Goal: Book appointment/travel/reservation

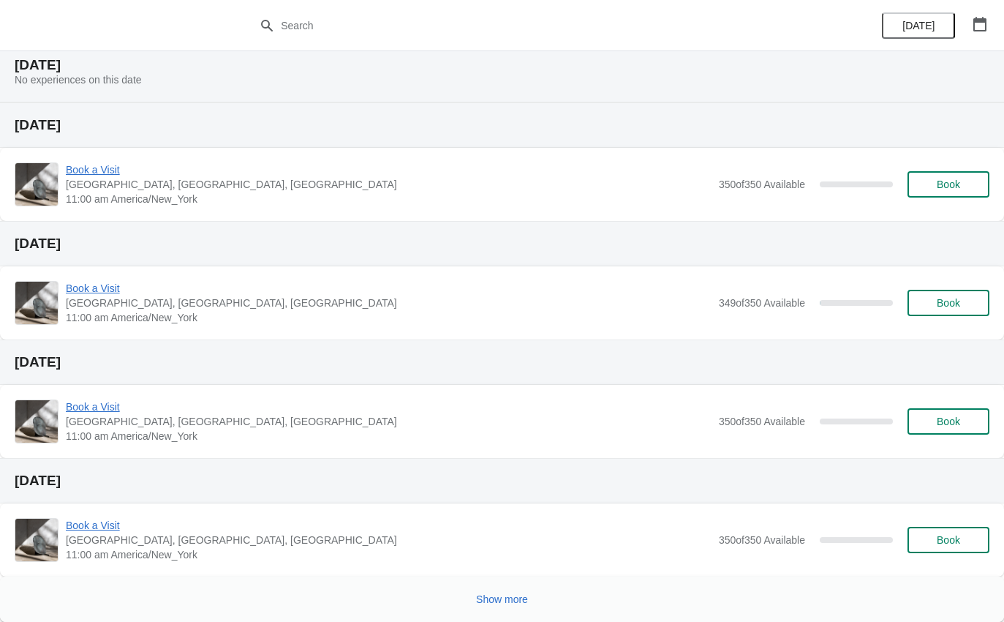
scroll to position [344, 0]
click at [497, 607] on button "Show more" at bounding box center [502, 599] width 64 height 26
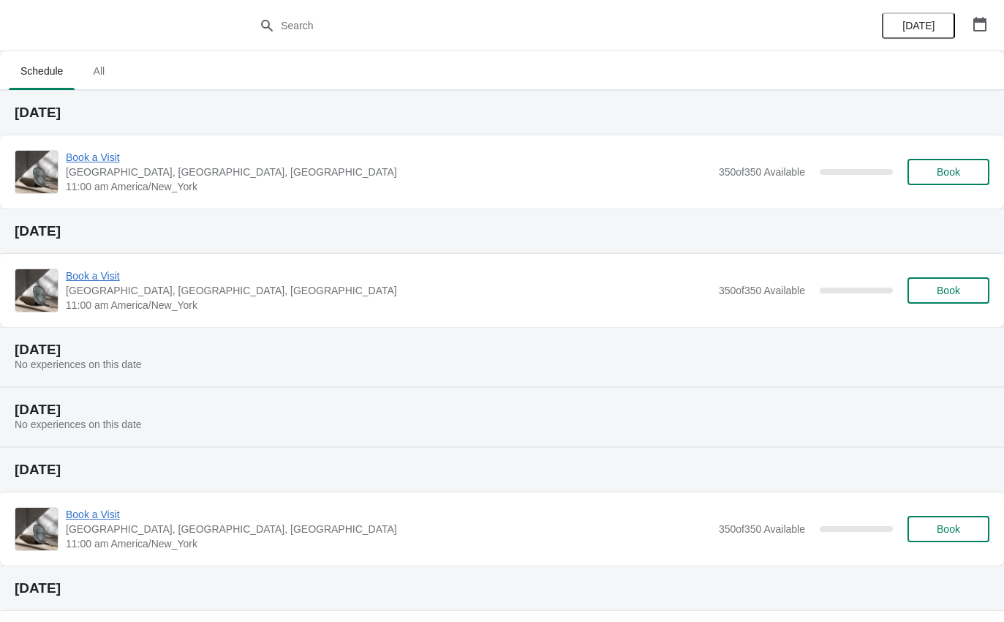
scroll to position [0, 0]
click at [977, 33] on button "button" at bounding box center [980, 24] width 26 height 26
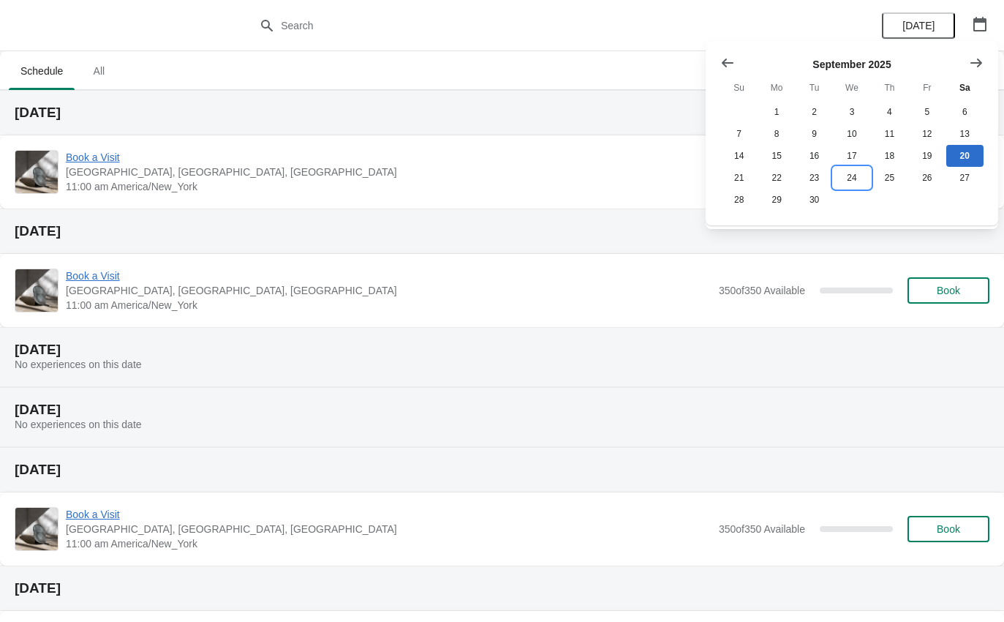
click at [861, 177] on button "24" at bounding box center [851, 178] width 37 height 22
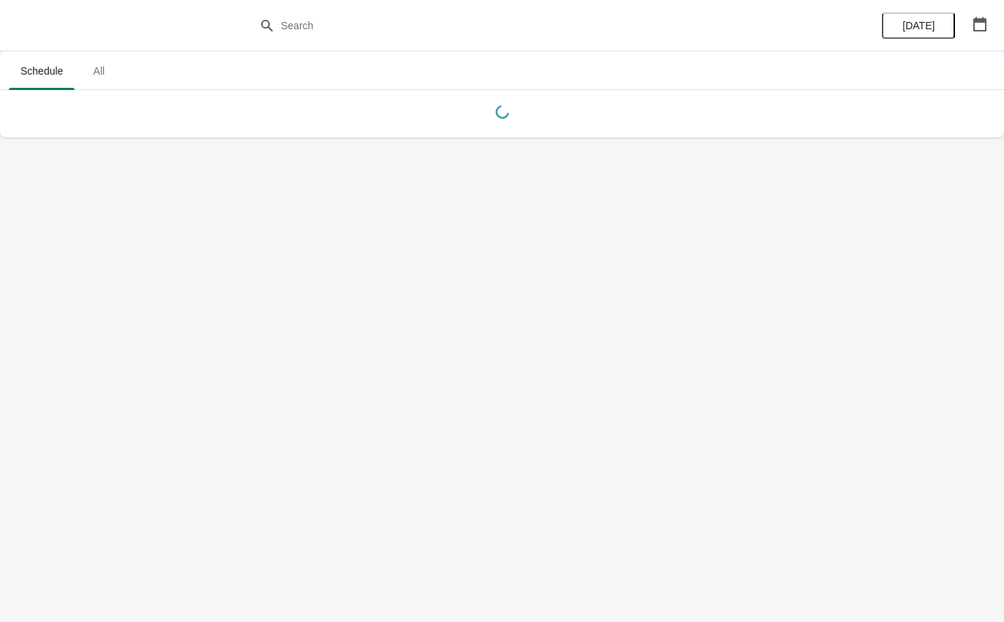
click at [992, 16] on button "button" at bounding box center [980, 24] width 26 height 26
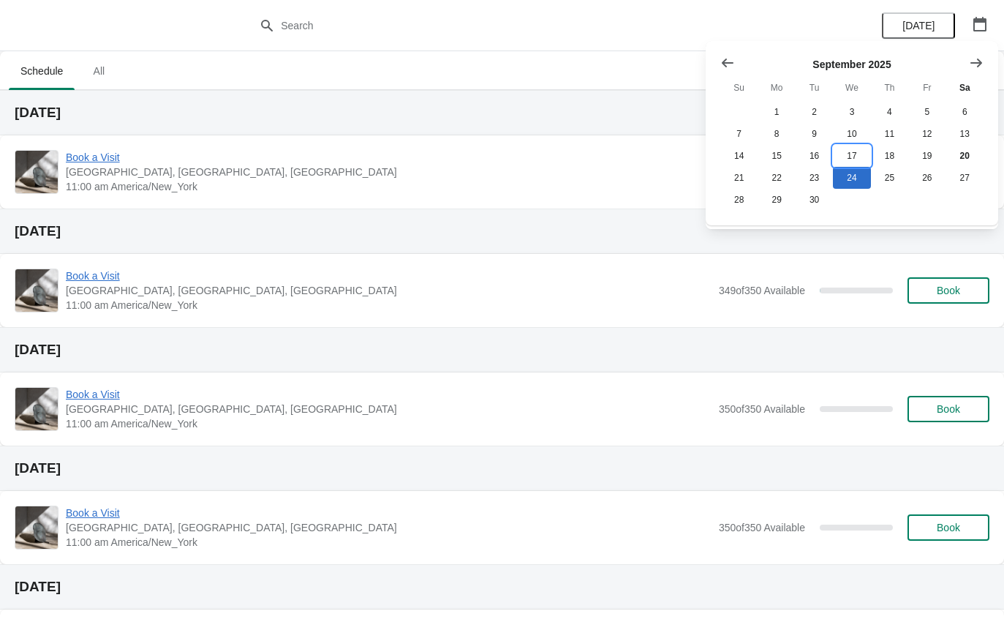
click at [849, 157] on button "17" at bounding box center [851, 156] width 37 height 22
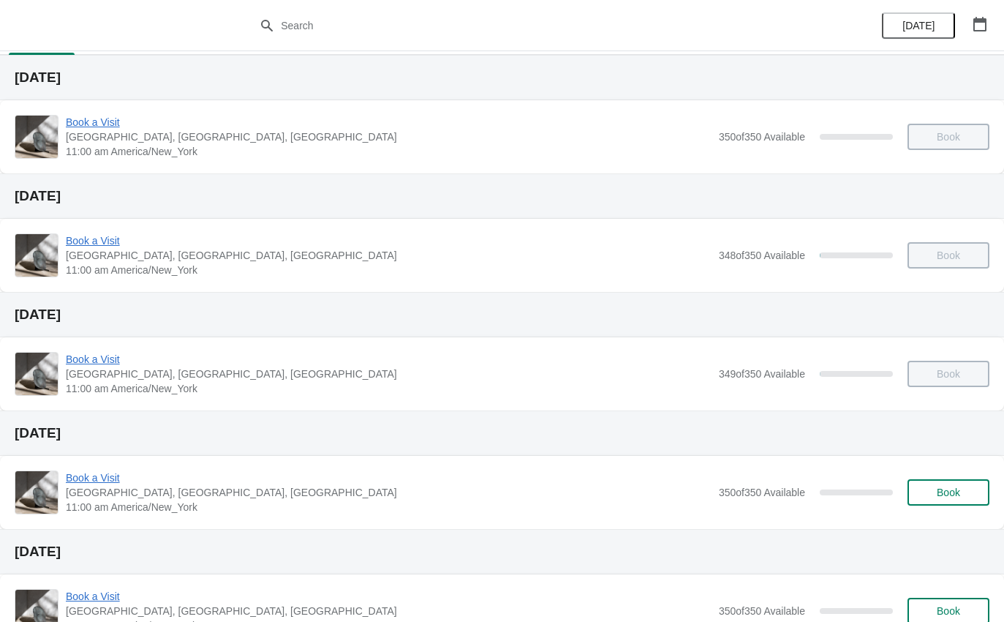
scroll to position [33, 0]
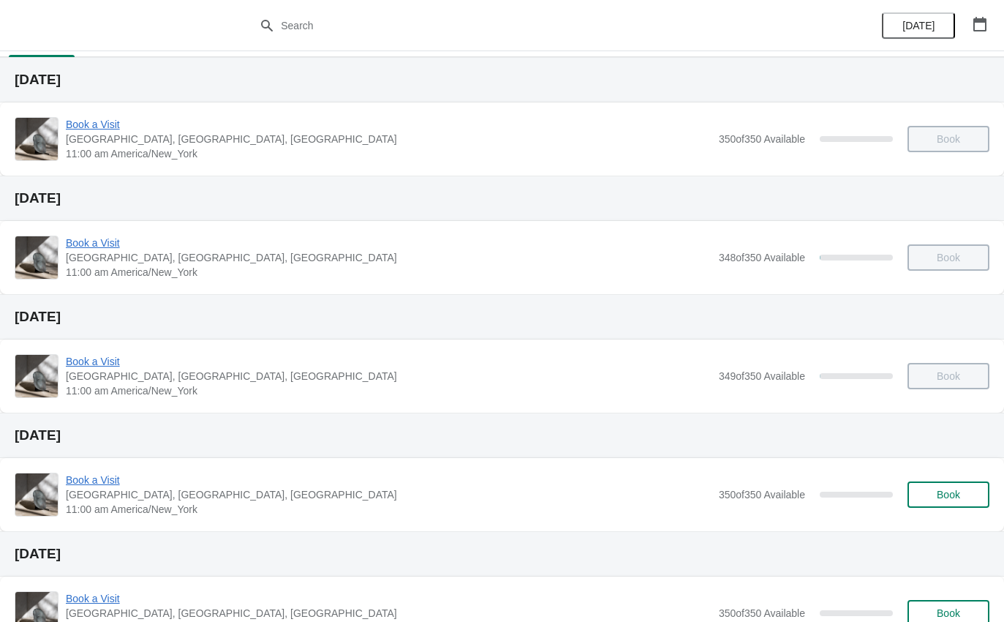
click at [99, 239] on span "Book a Visit" at bounding box center [389, 243] width 646 height 15
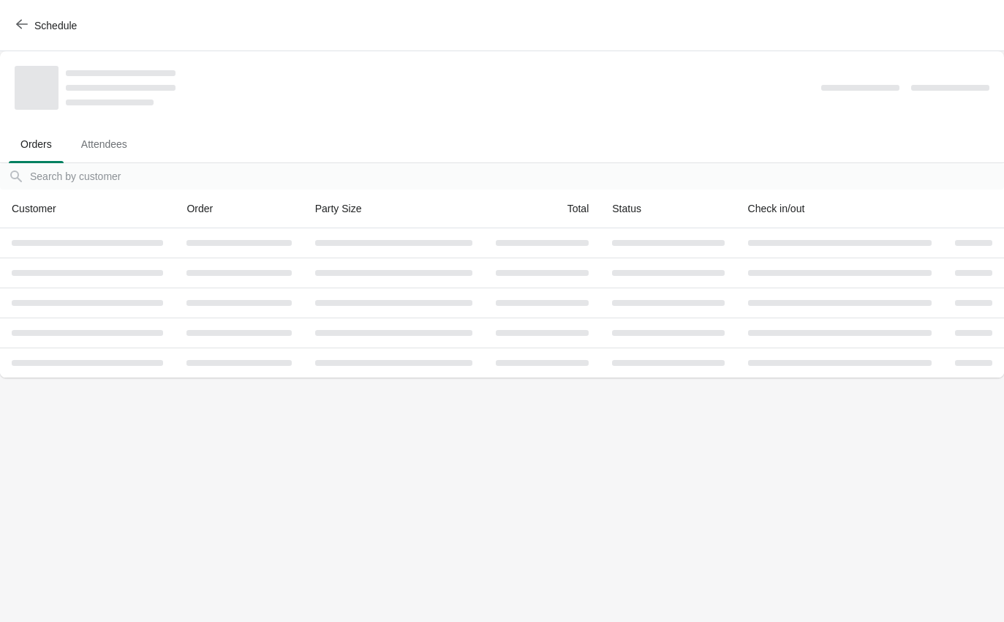
scroll to position [0, 0]
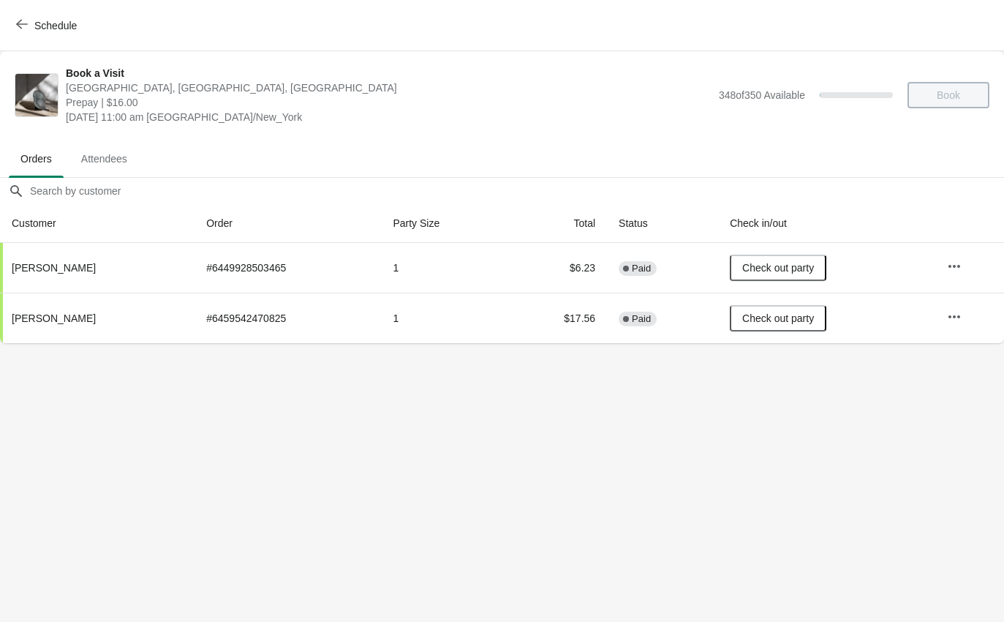
click at [25, 21] on icon "button" at bounding box center [22, 24] width 12 height 12
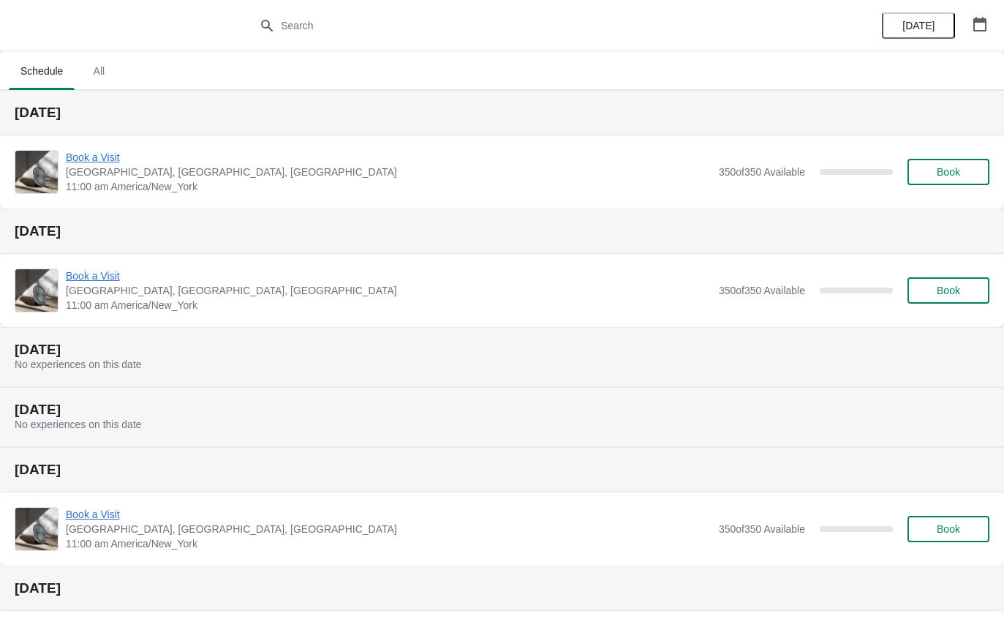
click at [980, 22] on icon "button" at bounding box center [979, 24] width 13 height 15
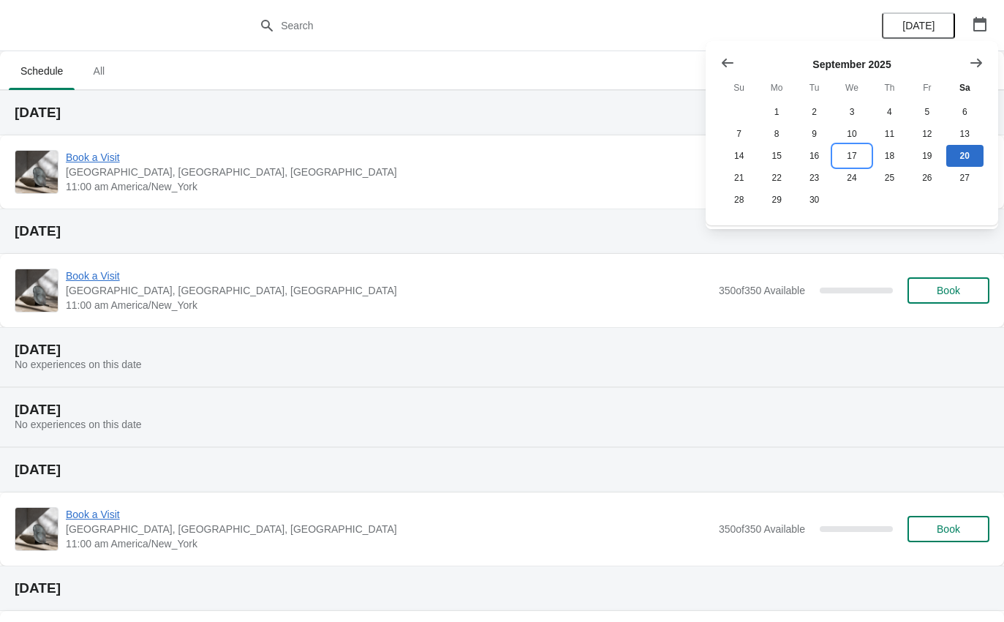
click at [853, 160] on button "17" at bounding box center [851, 156] width 37 height 22
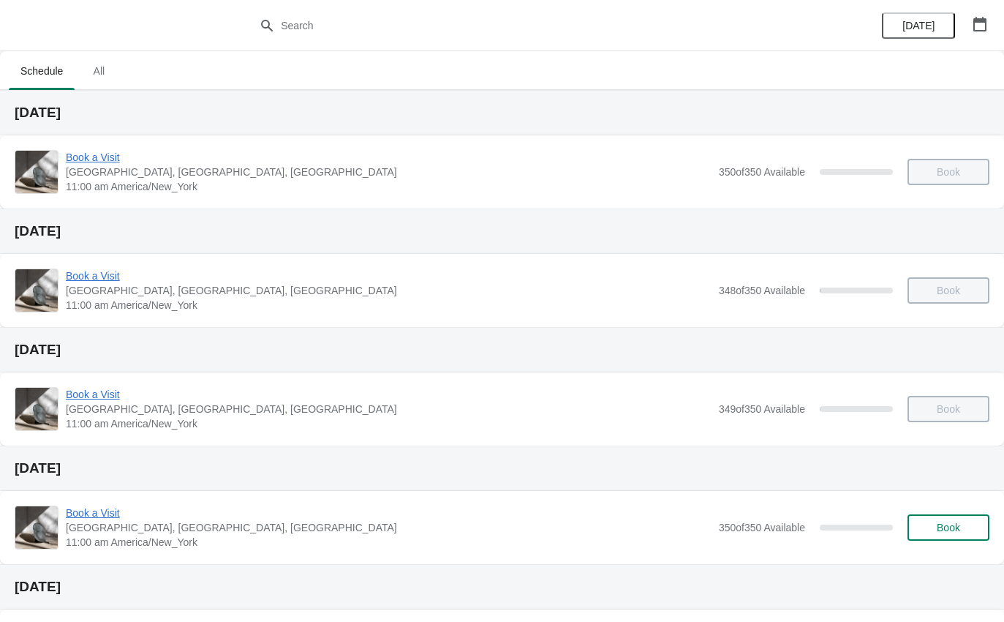
click at [94, 398] on span "Book a Visit" at bounding box center [389, 394] width 646 height 15
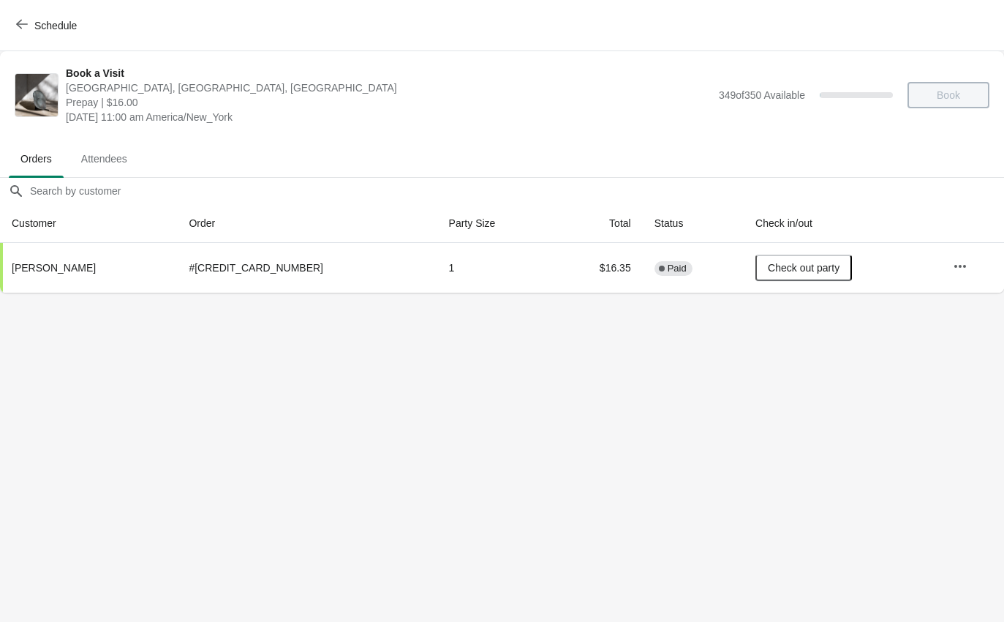
click at [33, 37] on button "Schedule" at bounding box center [47, 25] width 81 height 26
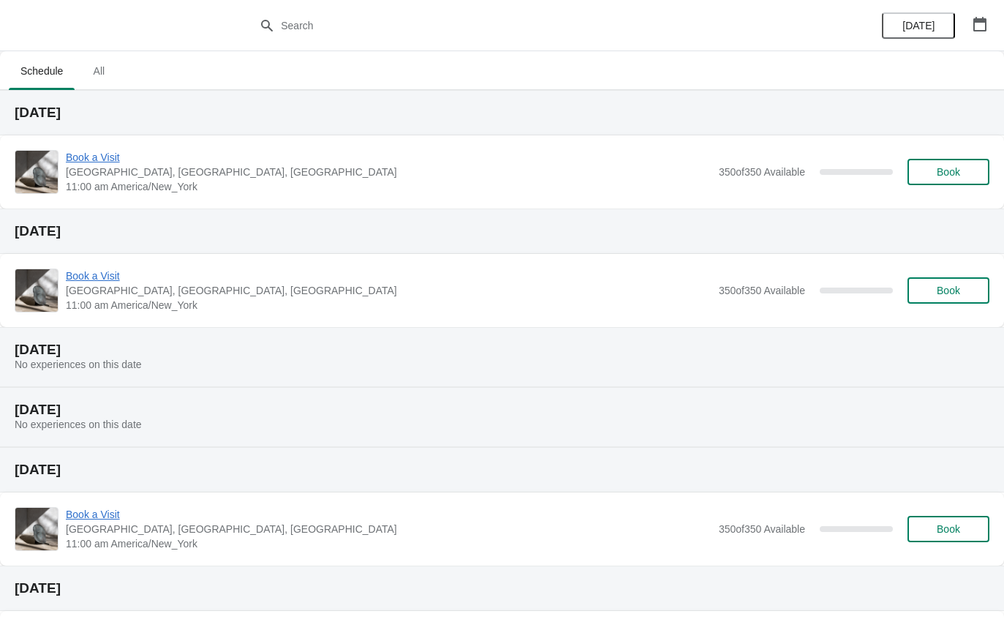
click at [931, 34] on button "[DATE]" at bounding box center [918, 25] width 73 height 26
click at [979, 20] on icon "button" at bounding box center [979, 24] width 13 height 15
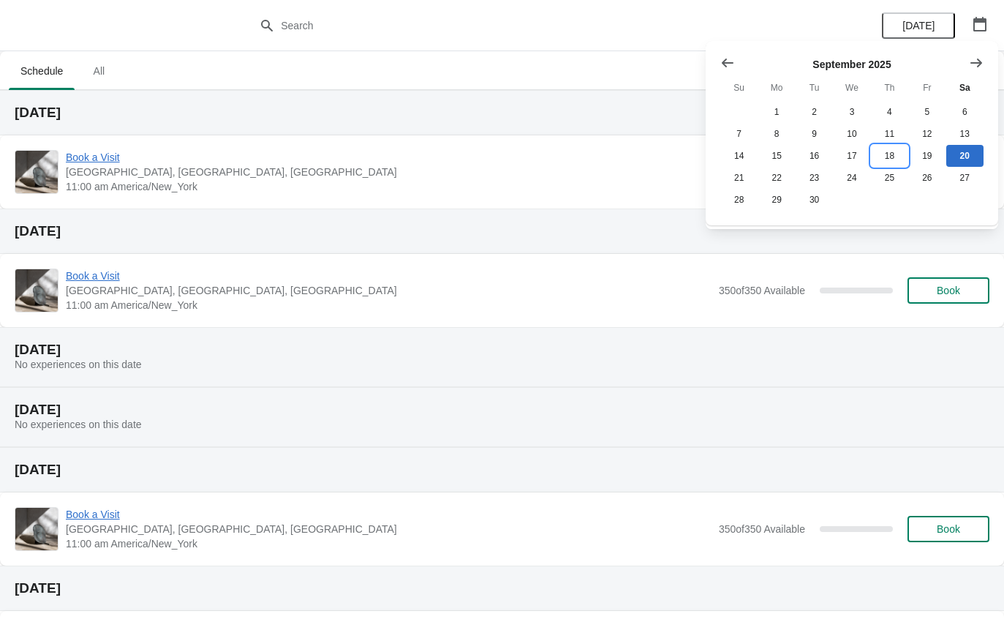
click at [892, 149] on button "18" at bounding box center [889, 156] width 37 height 22
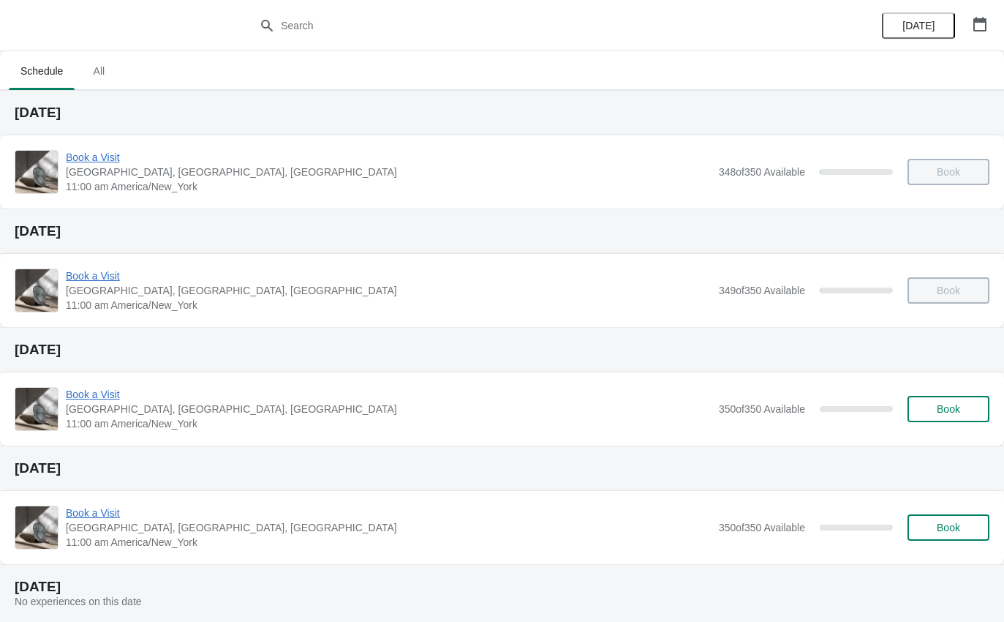
click at [105, 151] on span "Book a Visit" at bounding box center [389, 157] width 646 height 15
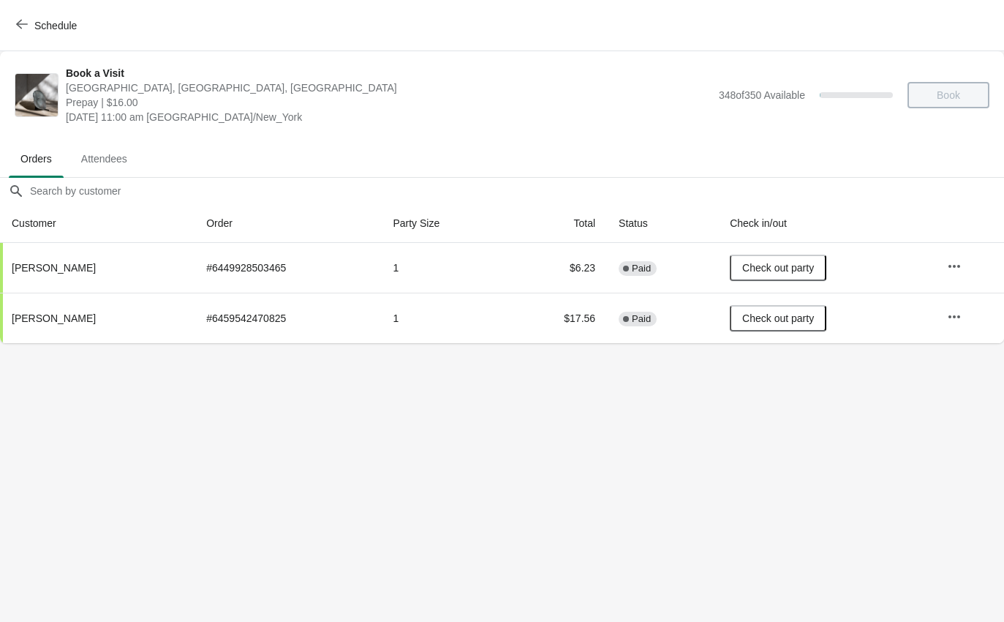
click at [69, 256] on th "[PERSON_NAME]" at bounding box center [97, 268] width 195 height 50
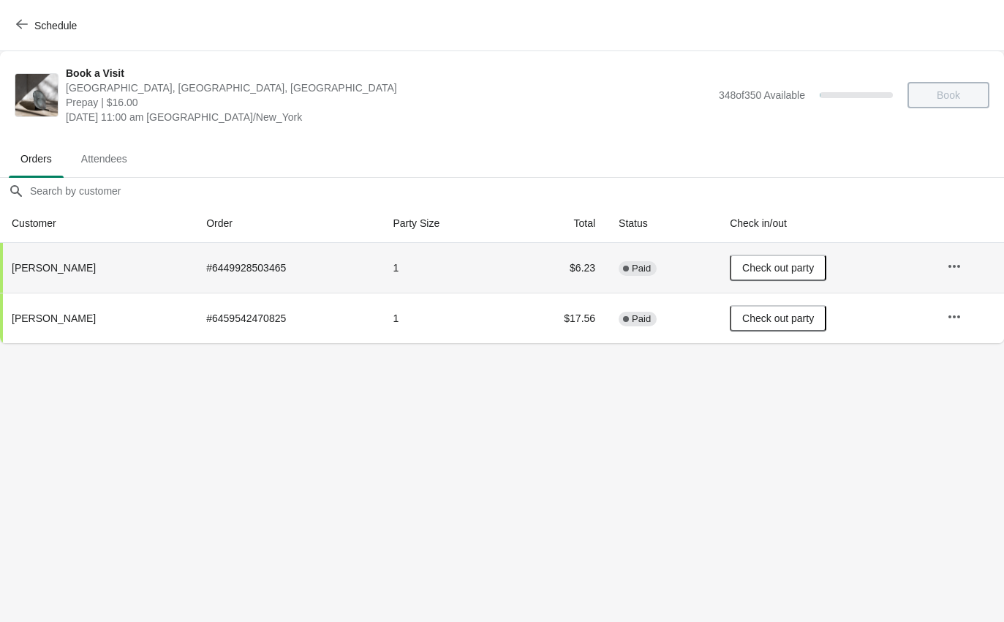
click at [113, 262] on th "[PERSON_NAME]" at bounding box center [97, 268] width 195 height 50
click at [952, 260] on icon "button" at bounding box center [954, 266] width 15 height 15
